Goal: Check status: Check status

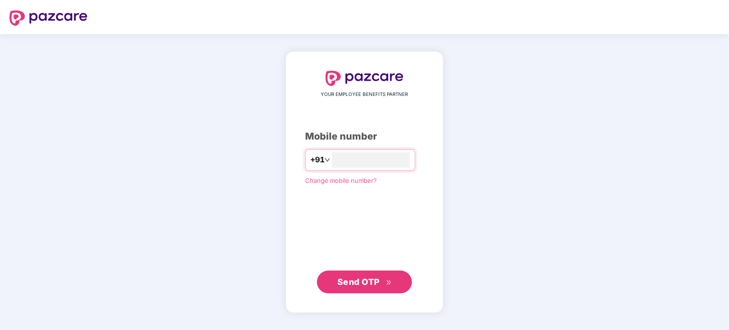
type input "**********"
click at [358, 279] on span "Send OTP" at bounding box center [359, 282] width 42 height 10
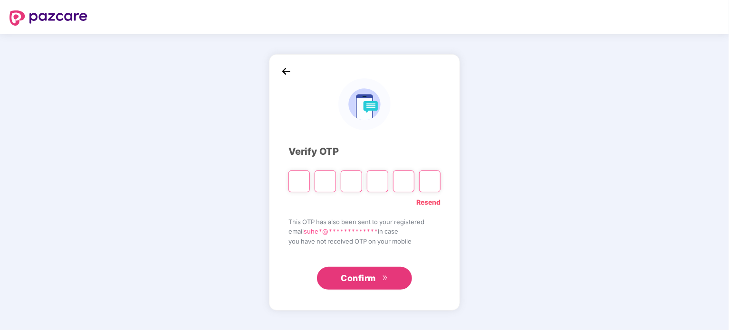
paste input "*"
type input "*"
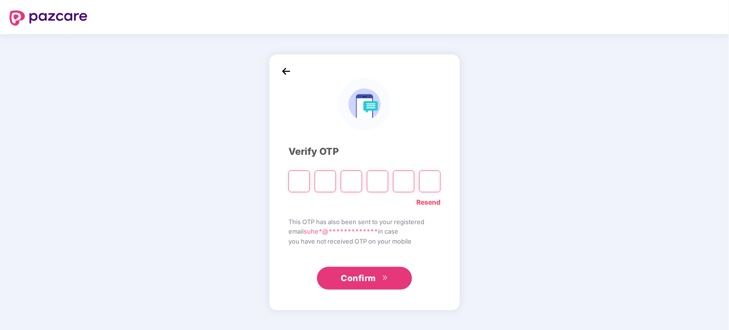
type input "*"
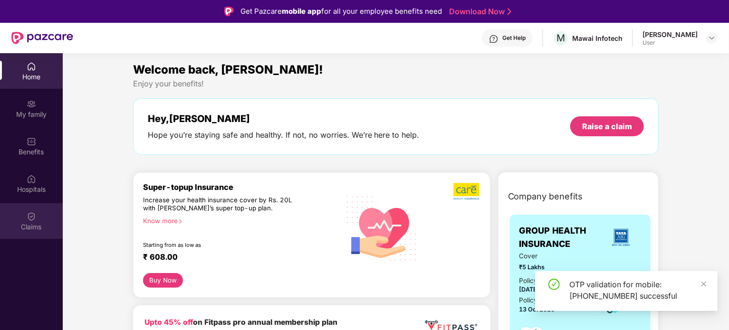
click at [34, 220] on img at bounding box center [32, 217] width 10 height 10
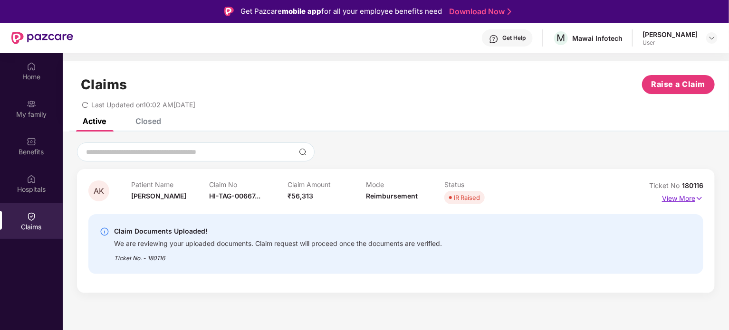
click at [684, 199] on p "View More" at bounding box center [682, 197] width 41 height 13
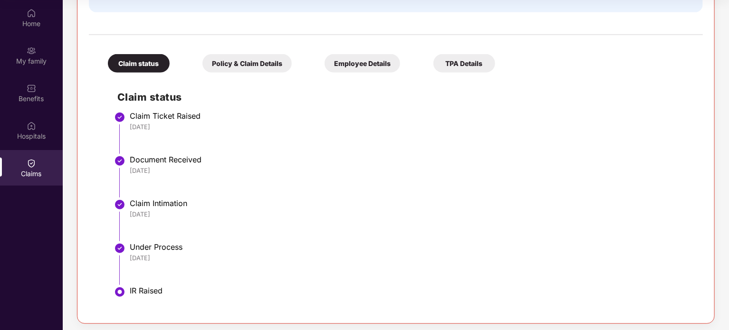
scroll to position [243, 0]
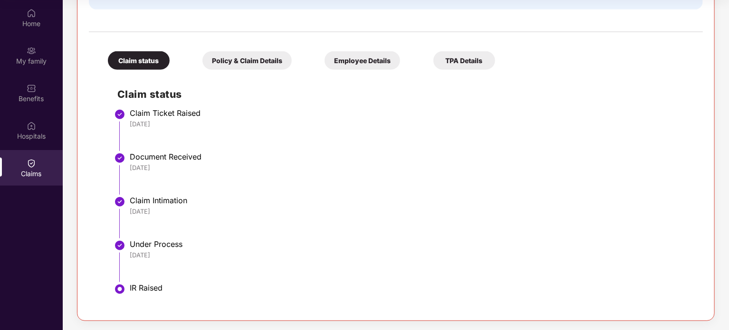
click at [469, 61] on div "TPA Details" at bounding box center [465, 60] width 62 height 19
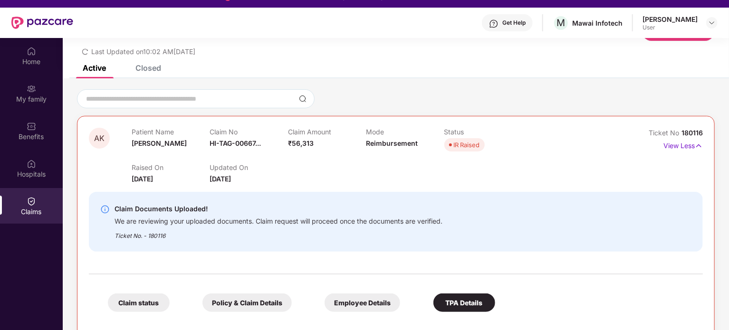
scroll to position [96, 0]
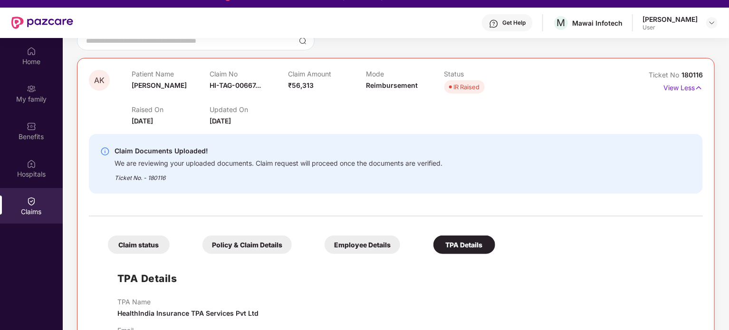
click at [146, 243] on div "Claim status" at bounding box center [139, 245] width 62 height 19
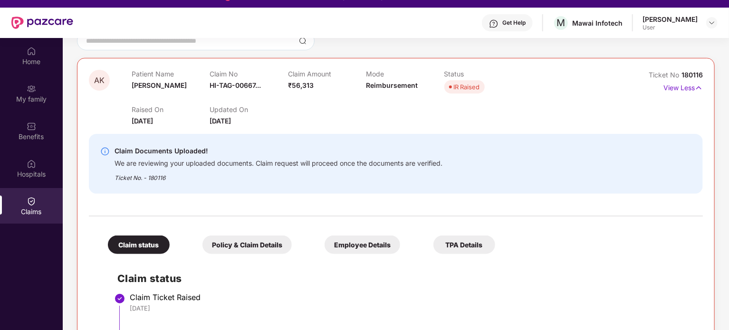
click at [542, 200] on div "Claim Documents Uploaded! We are reviewing your uploaded documents. Claim reque…" at bounding box center [396, 163] width 614 height 75
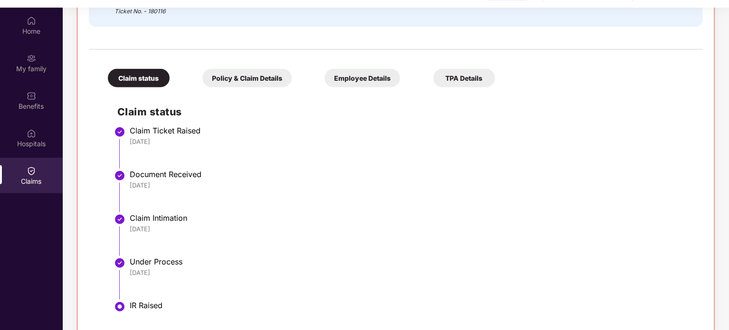
scroll to position [243, 0]
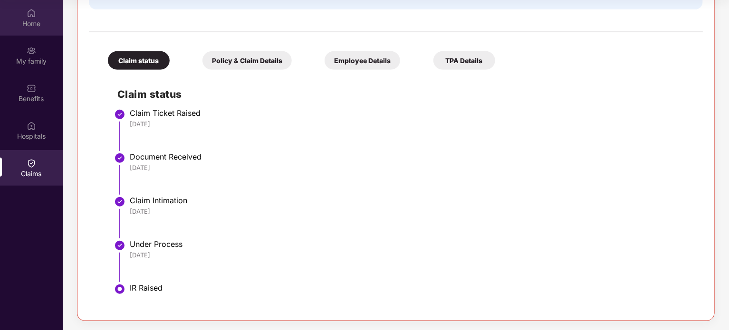
click at [25, 13] on div "Home" at bounding box center [31, 18] width 63 height 36
